Goal: Information Seeking & Learning: Compare options

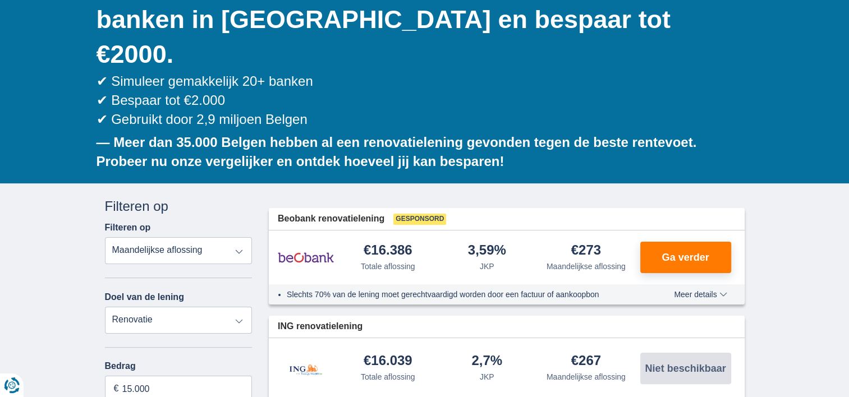
click at [234, 307] on select "Persoonlijke lening Auto Moto / fiets Mobilhome / caravan Renovatie Energie Sch…" at bounding box center [179, 320] width 148 height 27
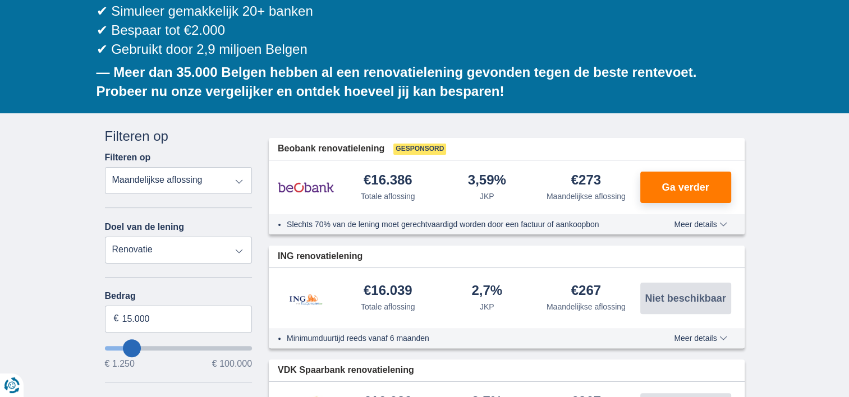
scroll to position [235, 0]
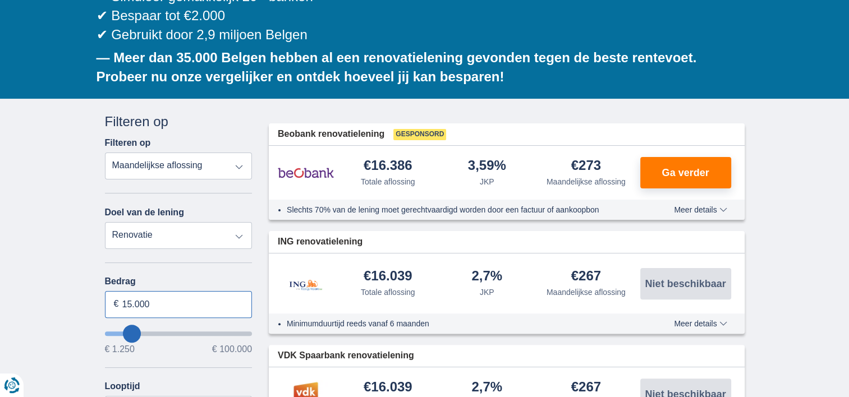
drag, startPoint x: 131, startPoint y: 267, endPoint x: 124, endPoint y: 271, distance: 8.3
click at [124, 291] on input "15.000" at bounding box center [179, 304] width 148 height 27
type input "100.000"
click at [198, 330] on div "Bedrag 100.000 € € 1.250 € 100.000 Looptijd 12 maanden 18 maanden 24 maanden 30…" at bounding box center [179, 350] width 148 height 147
type input "99250"
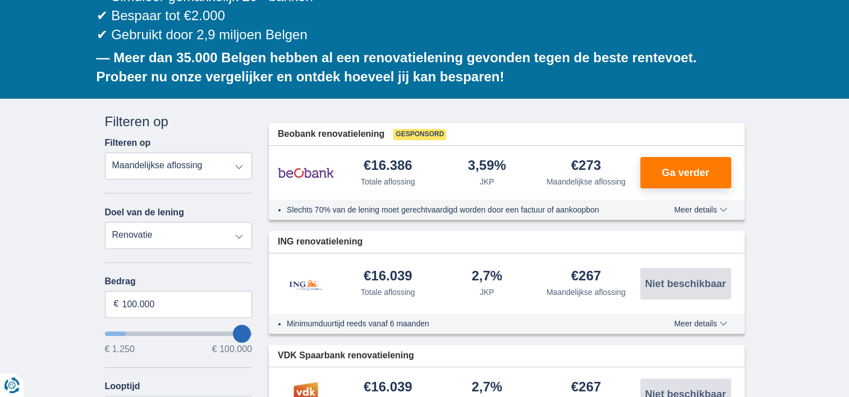
select select "120"
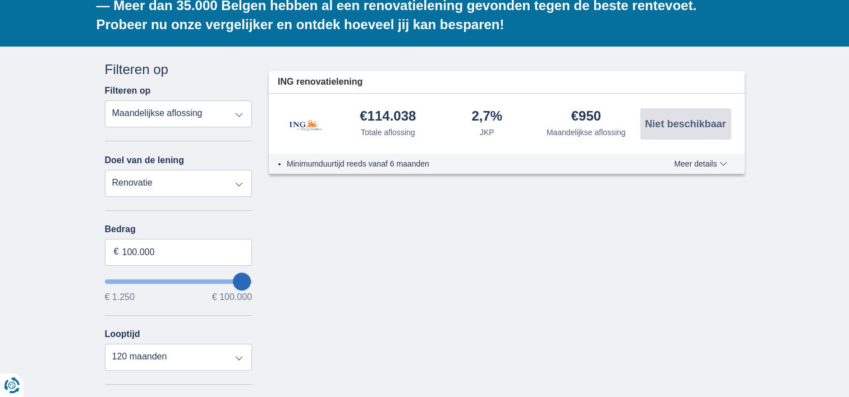
scroll to position [287, 0]
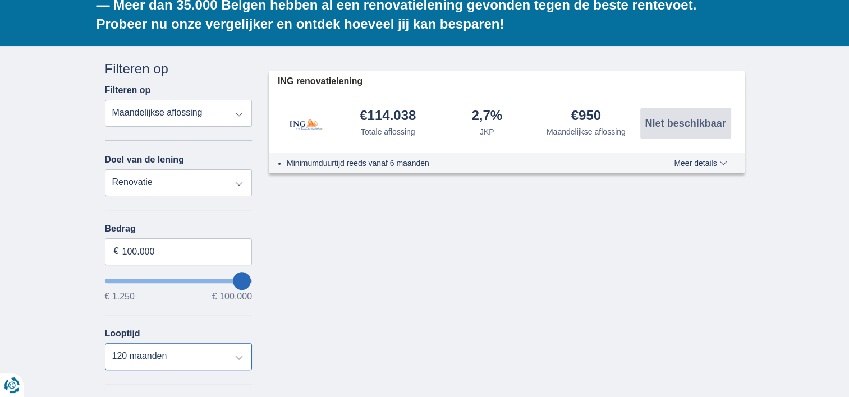
click at [222, 344] on select "12 maanden 18 maanden 24 maanden 30 maanden 36 maanden 42 maanden 48 maanden 60…" at bounding box center [179, 357] width 148 height 27
click at [294, 328] on div "Annuleren Filters Filteren op Filteren op Totale aflossing JKP Maandelijkse afl…" at bounding box center [425, 327] width 657 height 534
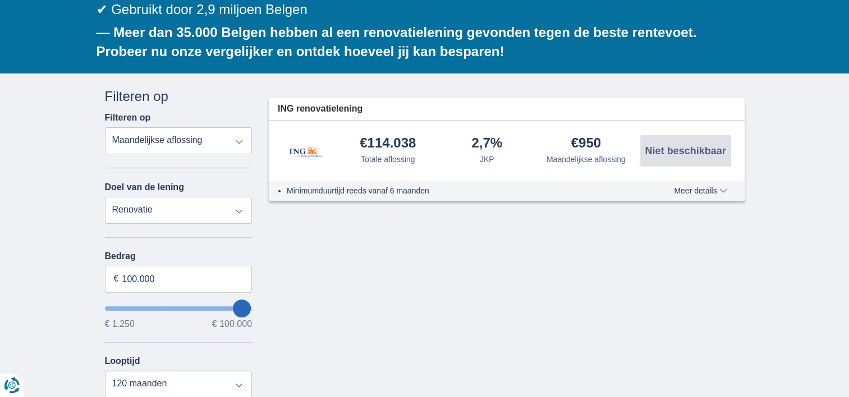
scroll to position [259, 0]
